Goal: Transaction & Acquisition: Purchase product/service

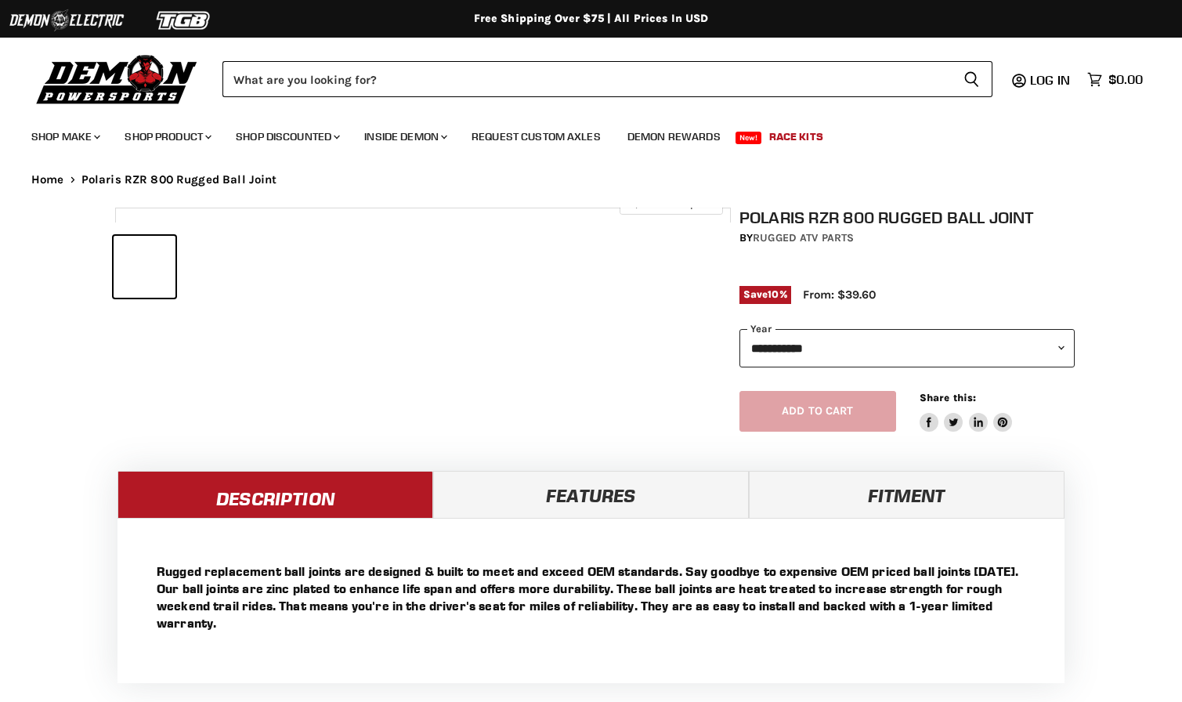
select select "******"
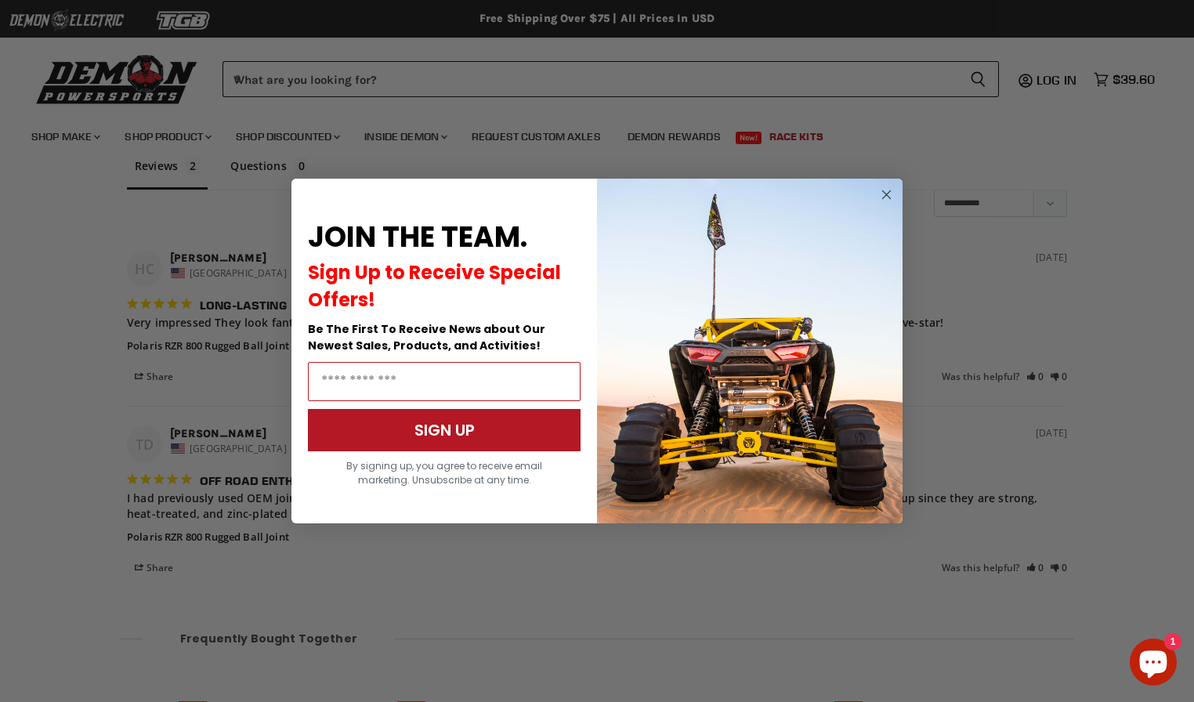
scroll to position [1404, 0]
